Goal: Complete application form

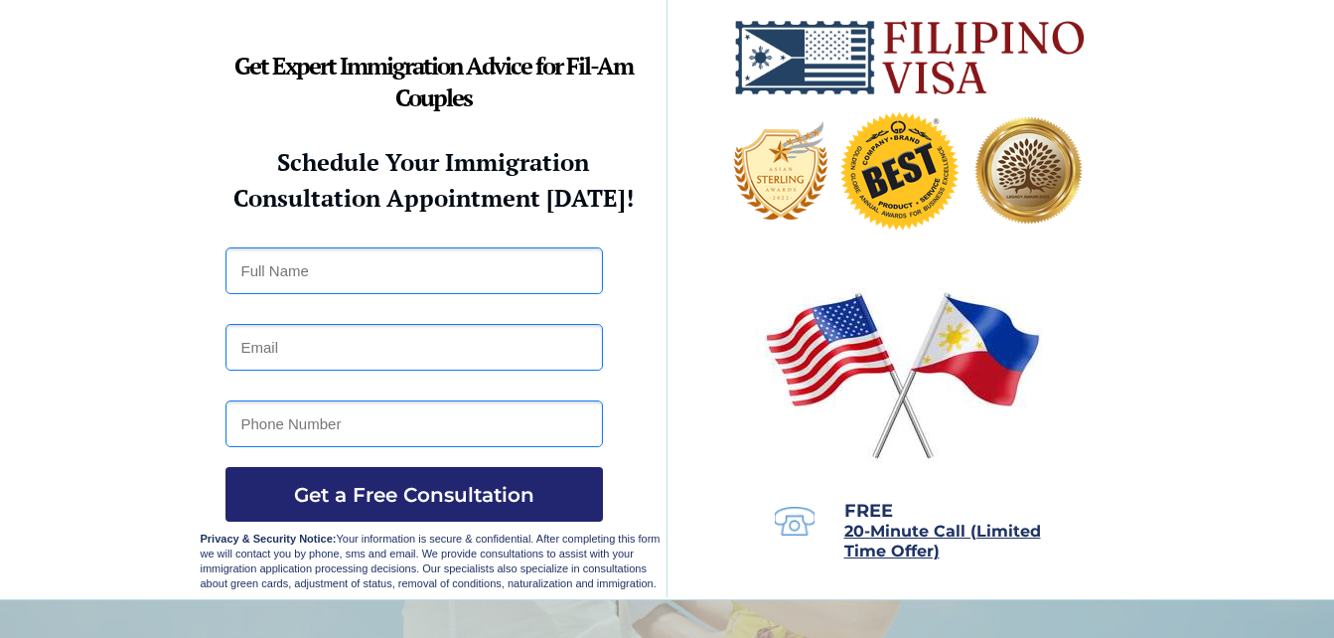
scroll to position [6, 0]
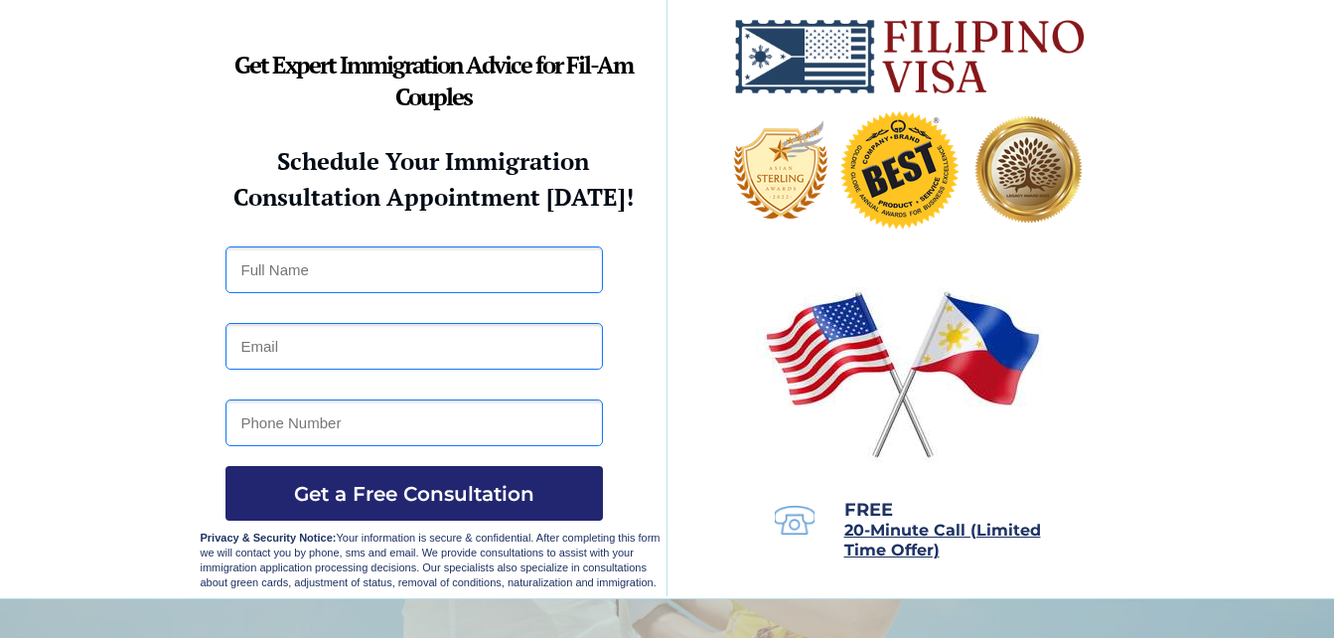
click at [444, 269] on input "text" at bounding box center [415, 269] width 378 height 47
type input "[PERSON_NAME]"
type input "[EMAIL_ADDRESS][DOMAIN_NAME]"
click at [375, 422] on input "tel" at bounding box center [415, 422] width 378 height 47
type input "09466592315"
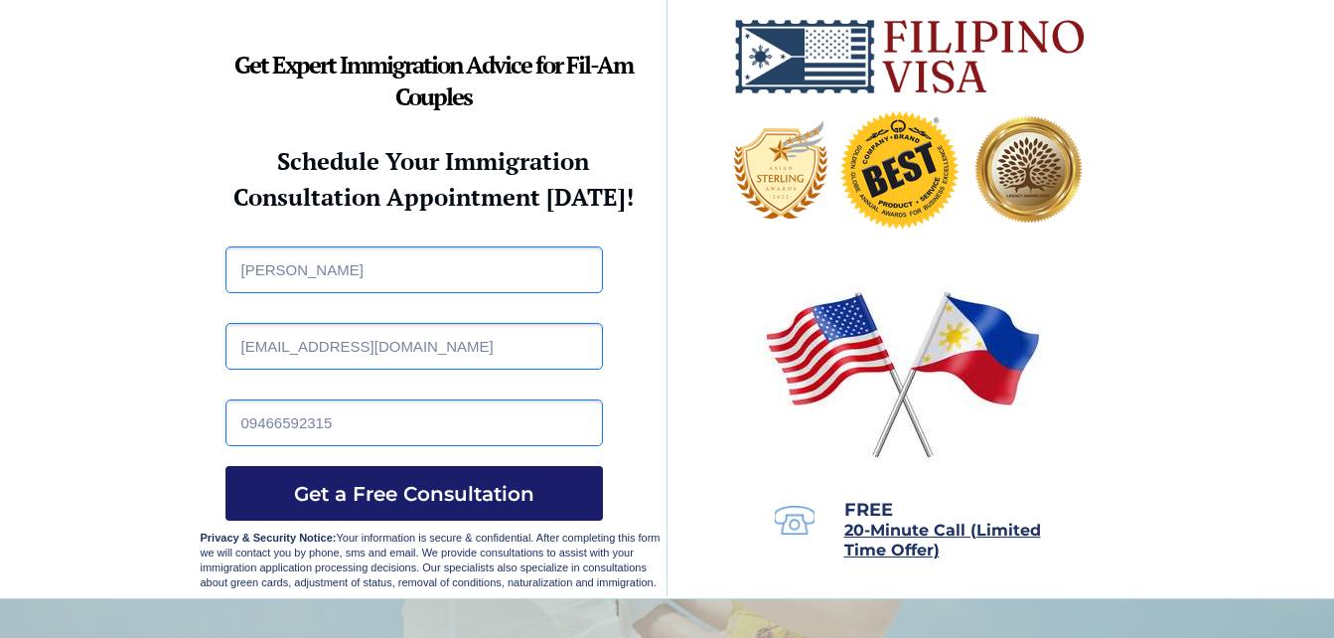
click at [508, 480] on button "Get a Free Consultation" at bounding box center [415, 493] width 378 height 55
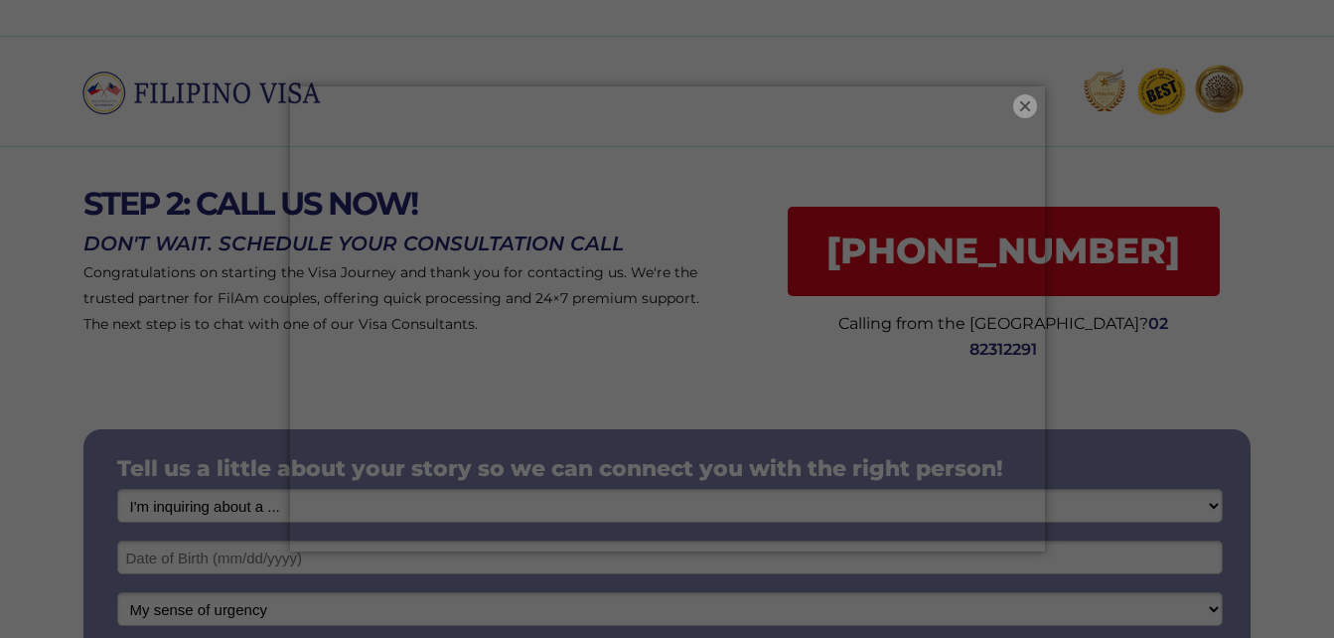
click at [1013, 101] on button "×" at bounding box center [1025, 106] width 24 height 24
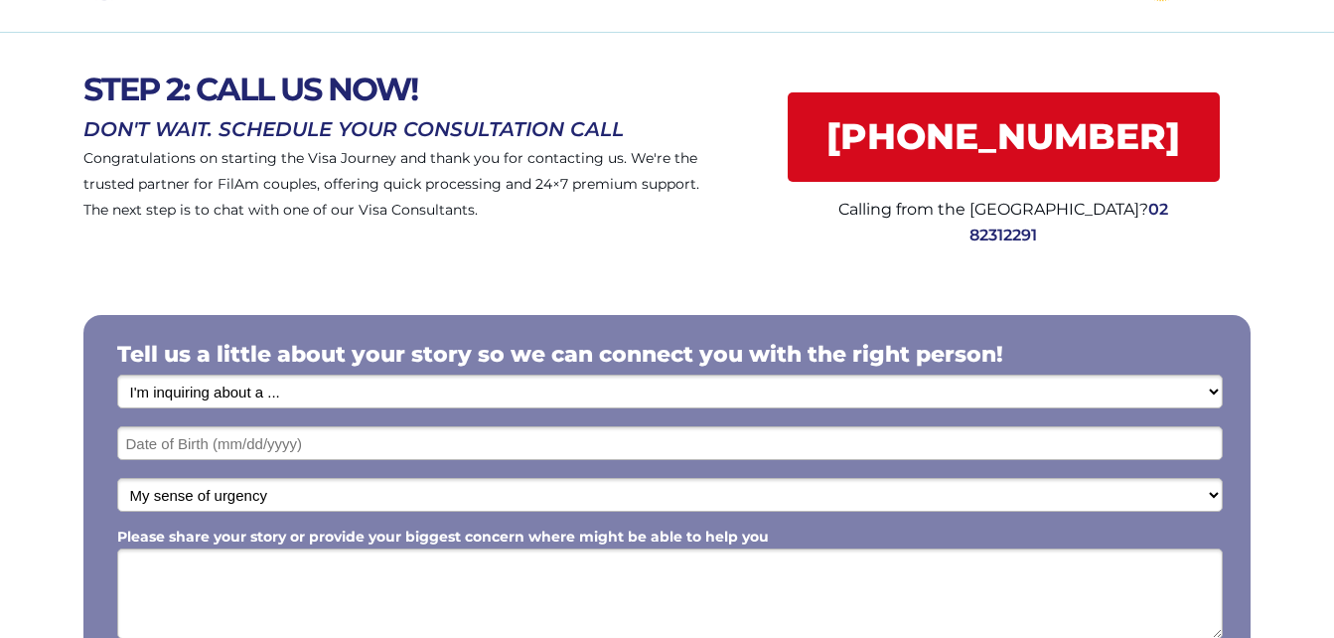
scroll to position [113, 0]
